Goal: Information Seeking & Learning: Learn about a topic

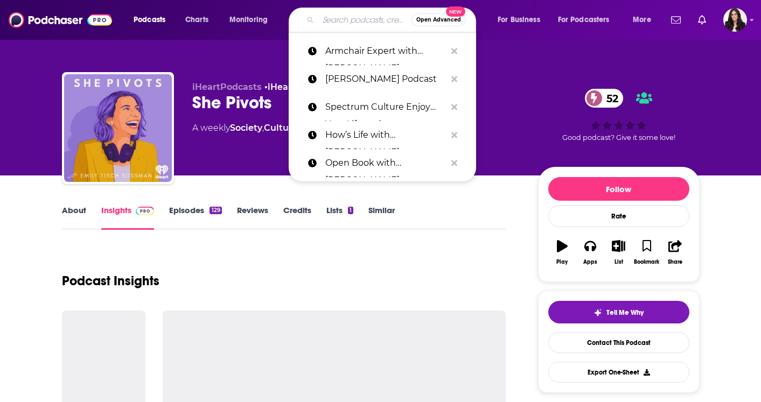
click at [343, 23] on input "Search podcasts, credits, & more..." at bounding box center [364, 19] width 93 height 17
paste input "The Tangle with [PERSON_NAME]"
type input "The Tangle with [PERSON_NAME]"
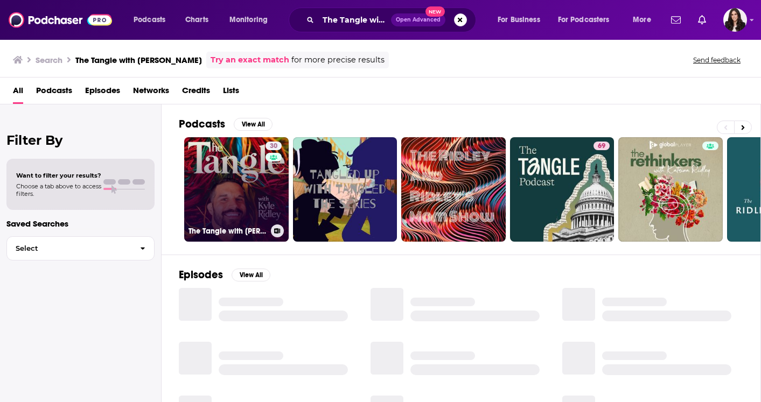
click at [208, 182] on link "30 The Tangle with Kyle Ridley" at bounding box center [236, 189] width 105 height 105
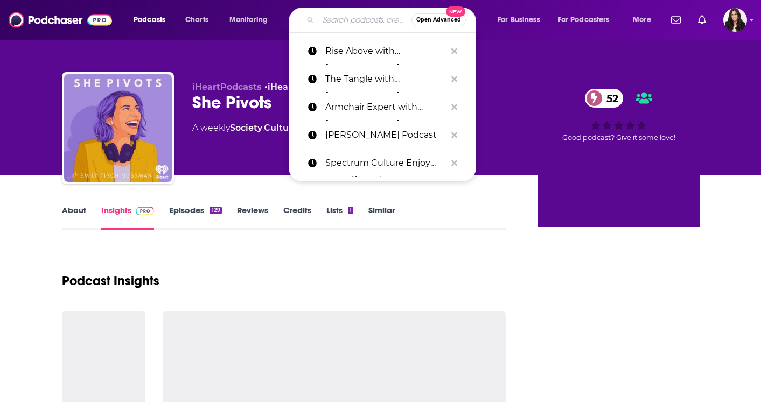
click at [333, 23] on input "Search podcasts, credits, & more..." at bounding box center [364, 19] width 93 height 17
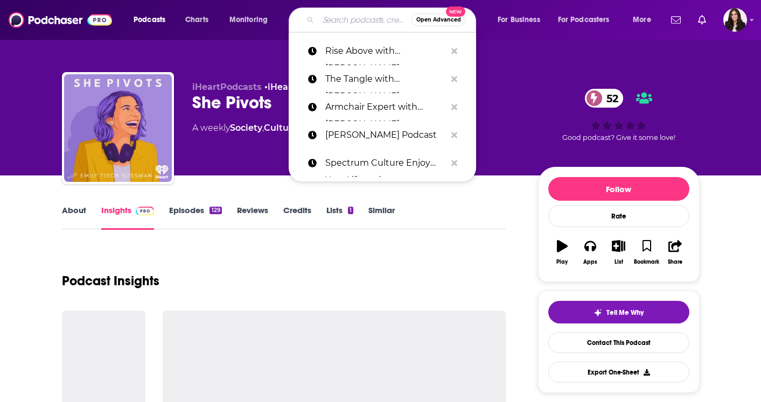
paste input "Snap Judgment."
type input "Snap Judgment."
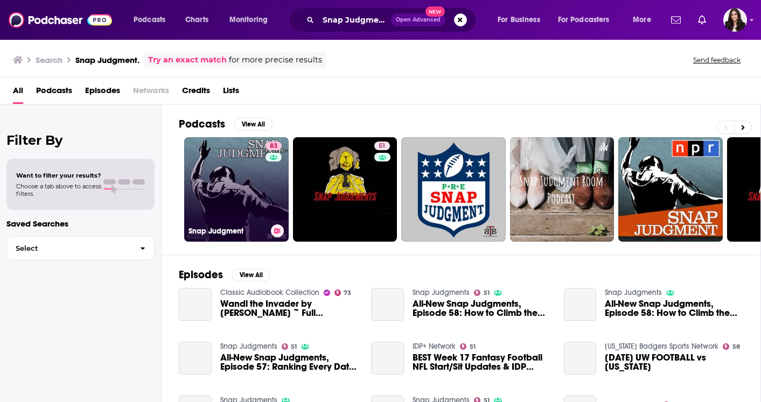
click at [217, 178] on link "83 Snap Judgment" at bounding box center [236, 189] width 105 height 105
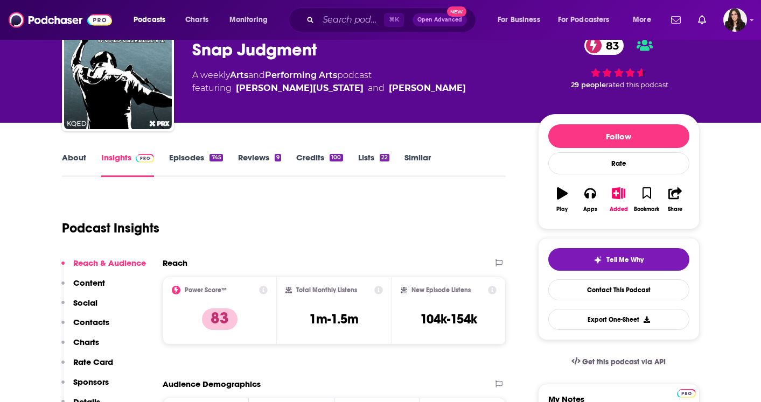
scroll to position [57, 0]
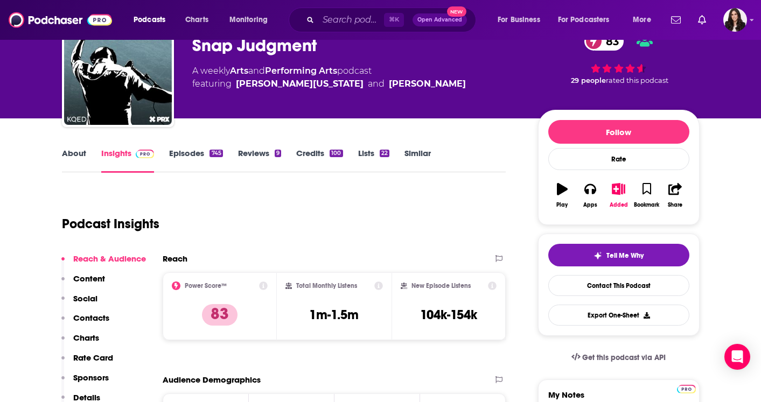
click at [200, 161] on link "Episodes 745" at bounding box center [195, 160] width 53 height 25
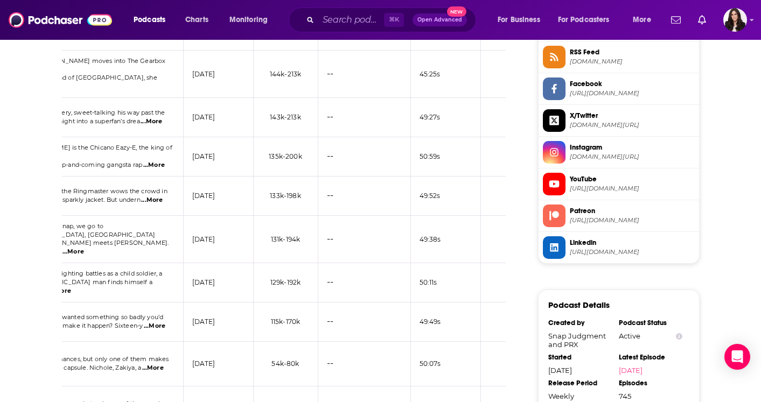
scroll to position [0, 306]
